Goal: Task Accomplishment & Management: Use online tool/utility

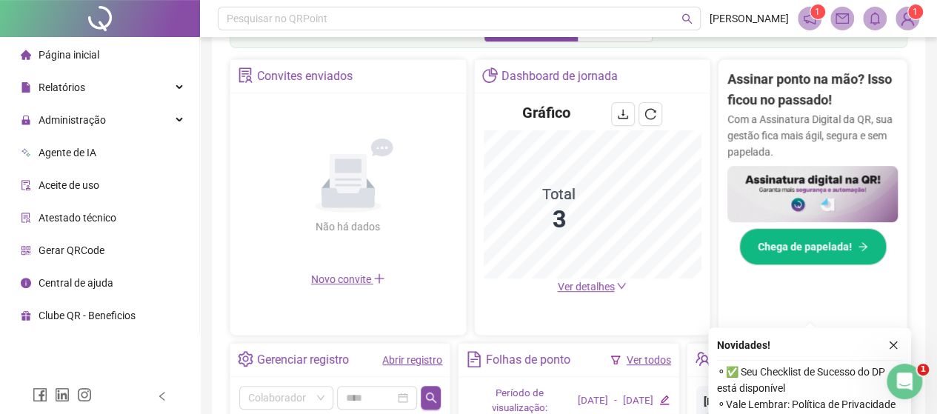
scroll to position [556, 0]
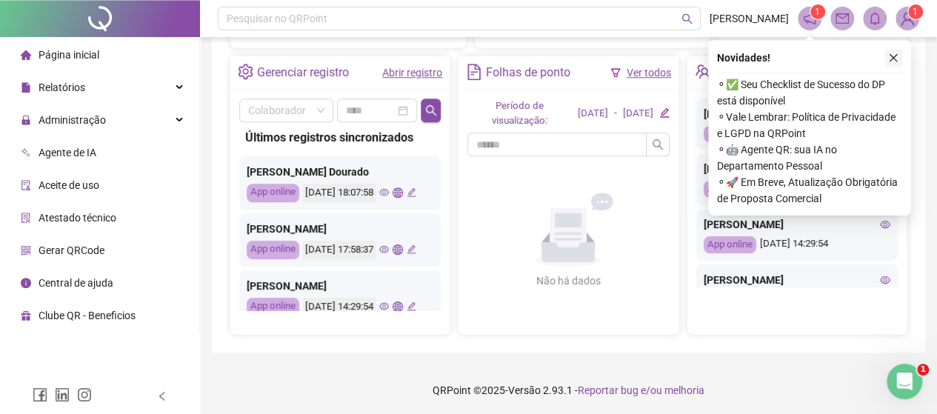
click at [896, 56] on icon "close" at bounding box center [893, 58] width 10 height 10
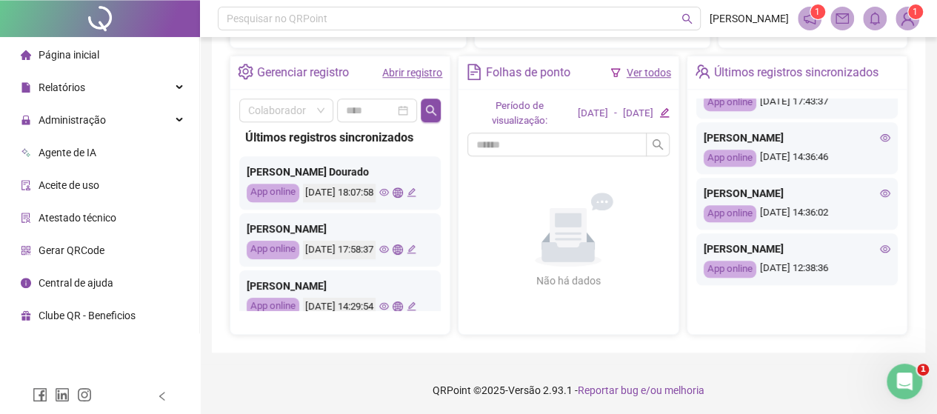
scroll to position [533, 0]
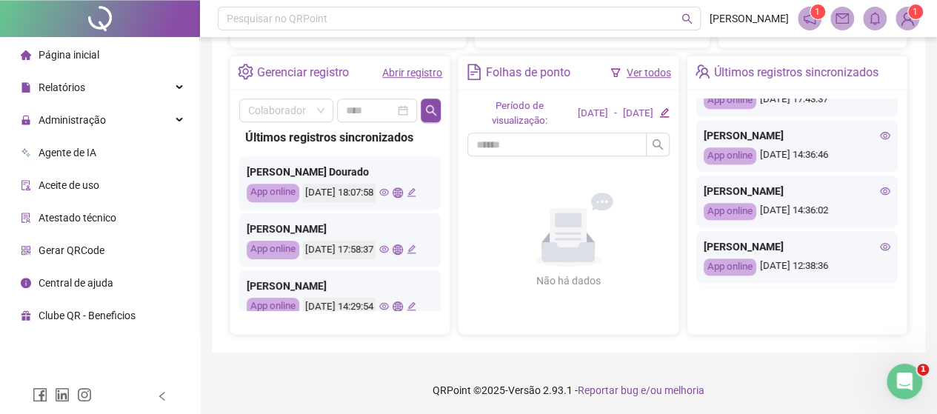
click at [107, 60] on li "Página inicial" at bounding box center [99, 55] width 193 height 30
click at [94, 93] on div "Relatórios" at bounding box center [99, 88] width 193 height 30
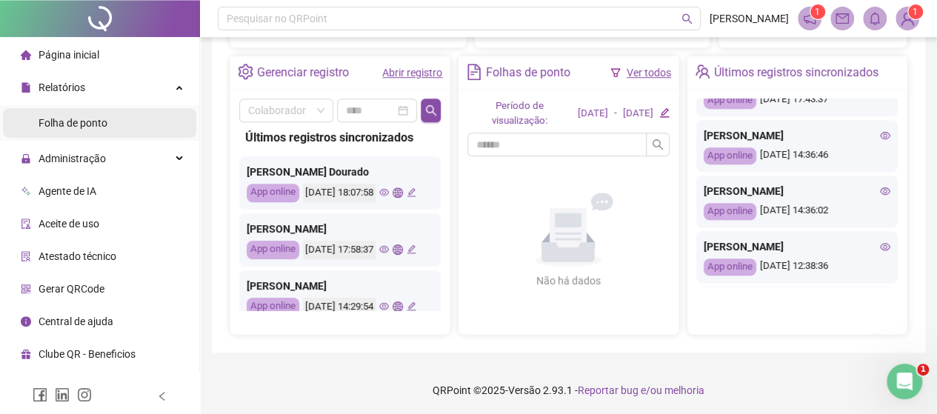
click at [96, 121] on span "Folha de ponto" at bounding box center [73, 123] width 69 height 12
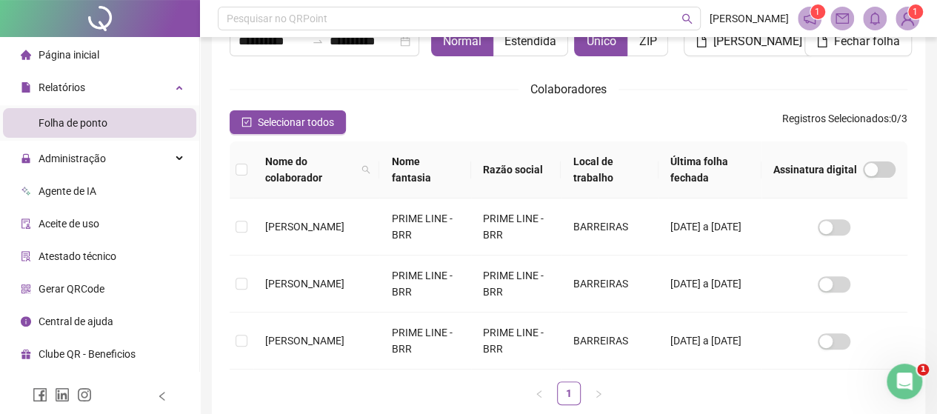
scroll to position [96, 0]
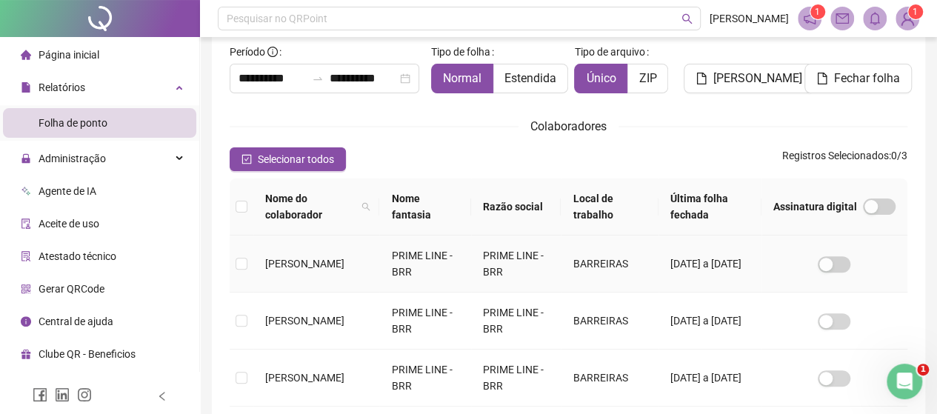
click at [247, 272] on td at bounding box center [242, 264] width 24 height 57
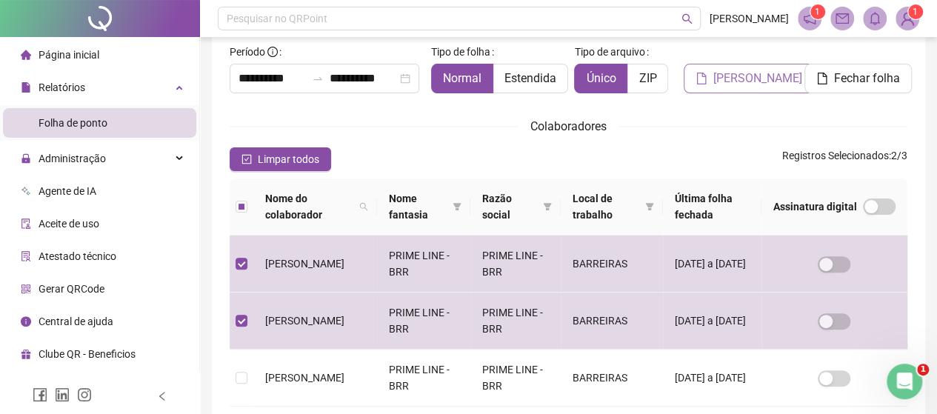
click at [767, 80] on span "Gerar espelho" at bounding box center [757, 79] width 89 height 18
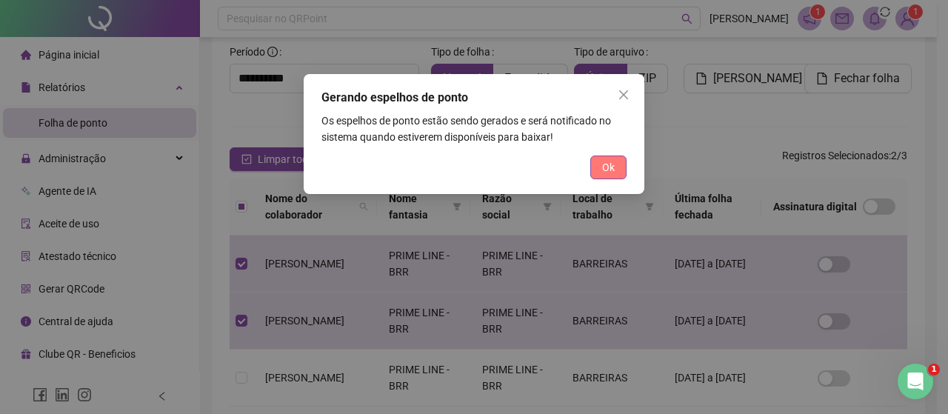
click at [616, 164] on button "Ok" at bounding box center [608, 168] width 36 height 24
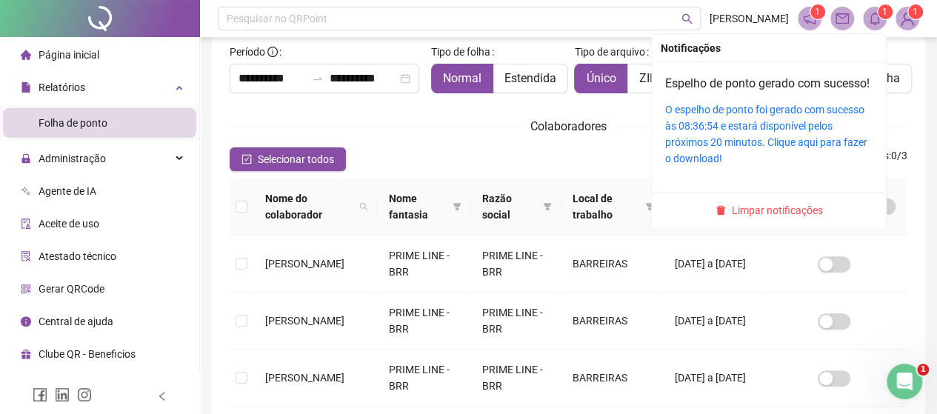
click at [876, 10] on span at bounding box center [875, 19] width 24 height 24
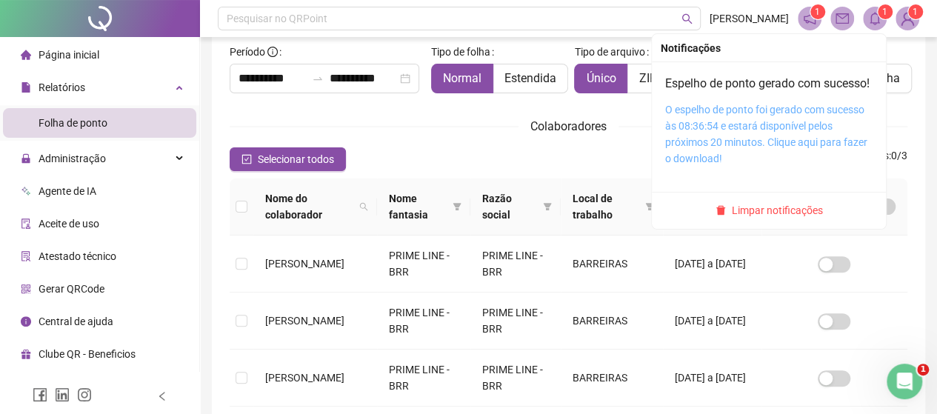
click at [730, 146] on link "O espelho de ponto foi gerado com sucesso às 08:36:54 e estará disponível pelos…" at bounding box center [766, 134] width 202 height 61
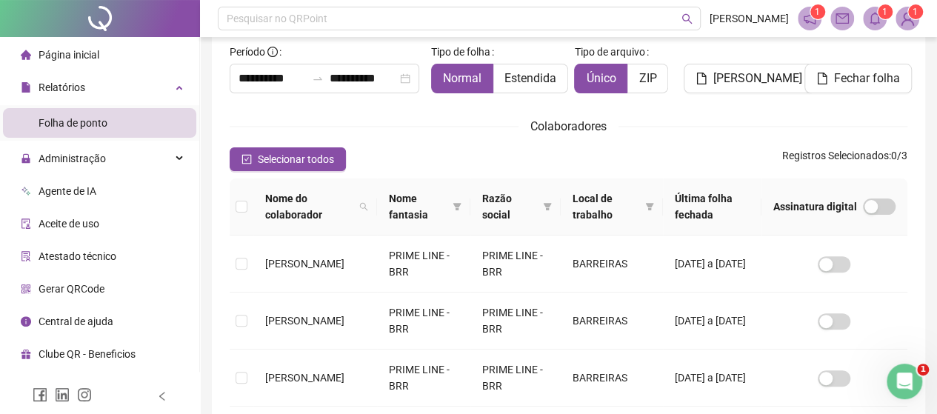
click at [86, 66] on div "Página inicial" at bounding box center [60, 55] width 79 height 30
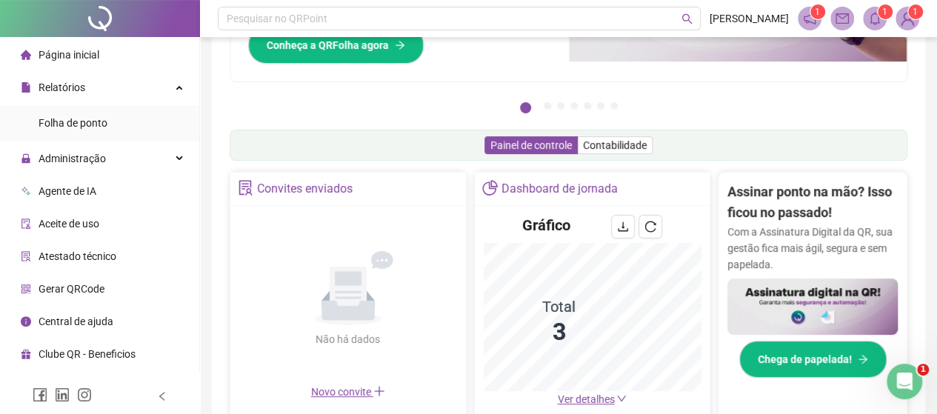
scroll to position [524, 0]
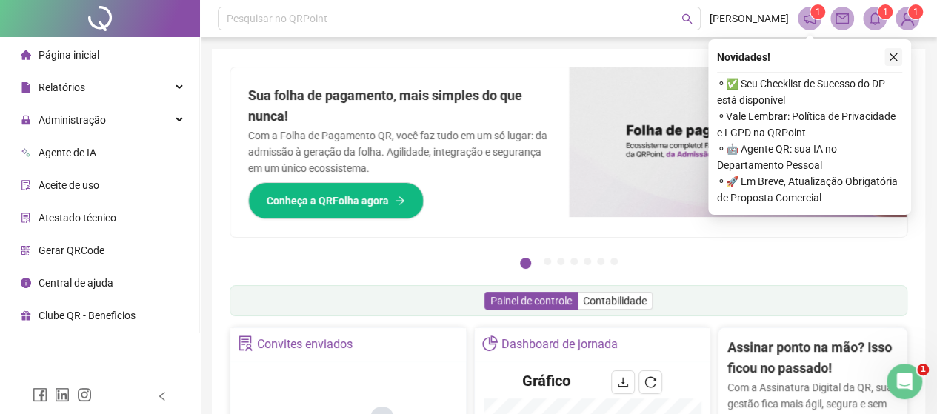
click at [888, 59] on icon "close" at bounding box center [893, 57] width 10 height 10
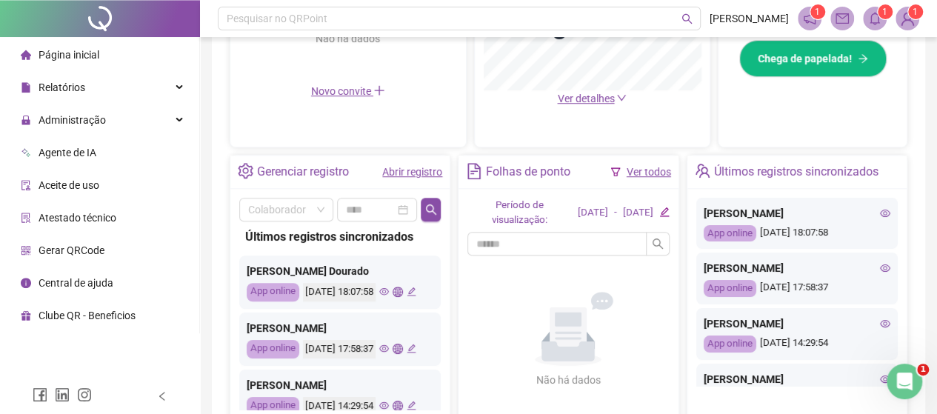
scroll to position [504, 0]
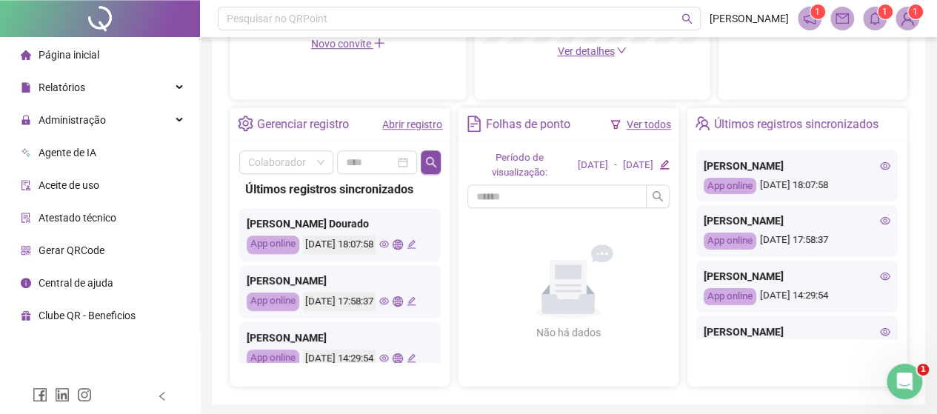
click at [28, 61] on div "Página inicial" at bounding box center [60, 55] width 79 height 30
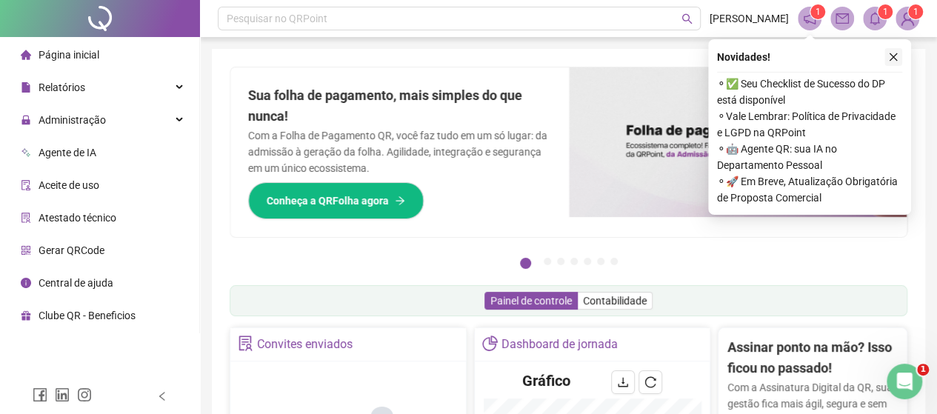
click at [894, 57] on icon "close" at bounding box center [893, 57] width 10 height 10
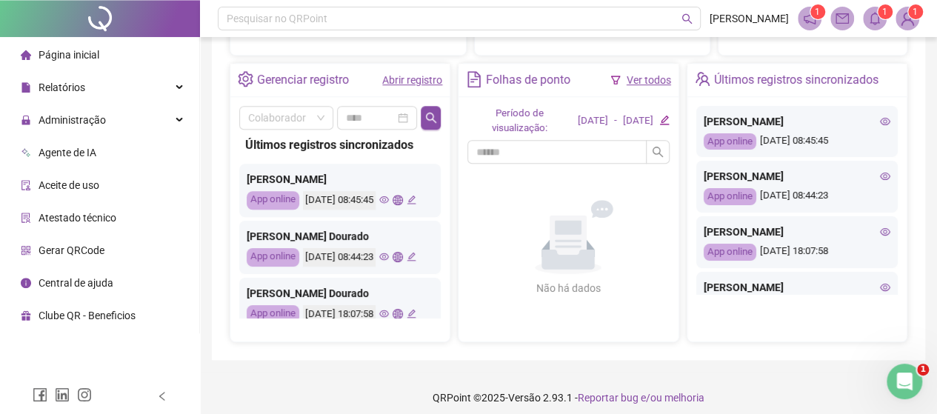
scroll to position [556, 0]
